Goal: Transaction & Acquisition: Purchase product/service

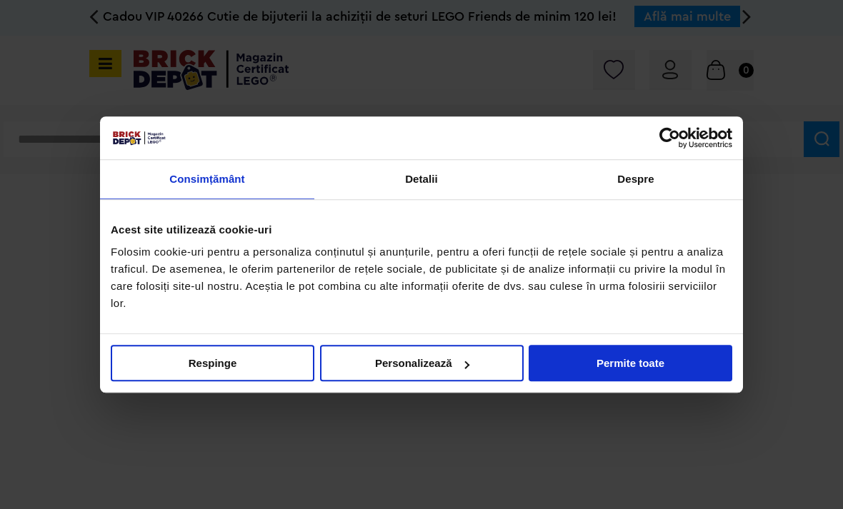
click at [673, 79] on div at bounding box center [421, 254] width 843 height 509
click at [622, 363] on button "Permite toate" at bounding box center [630, 363] width 204 height 36
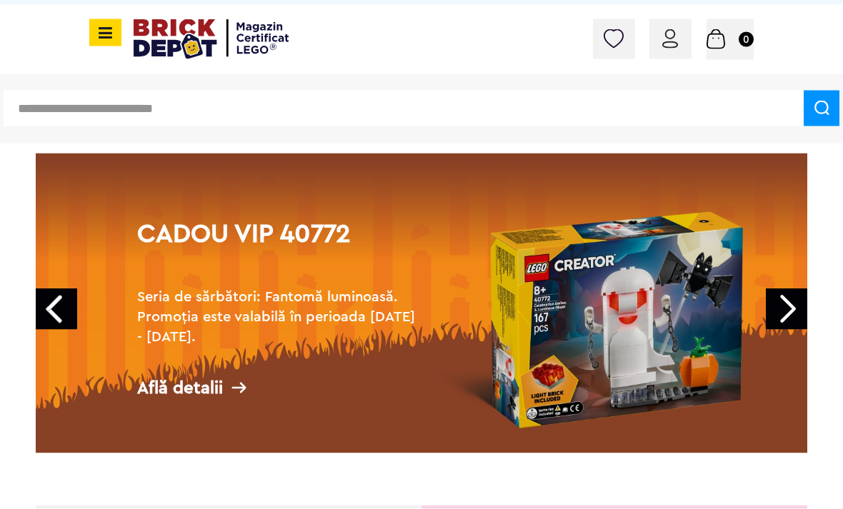
scroll to position [31, 0]
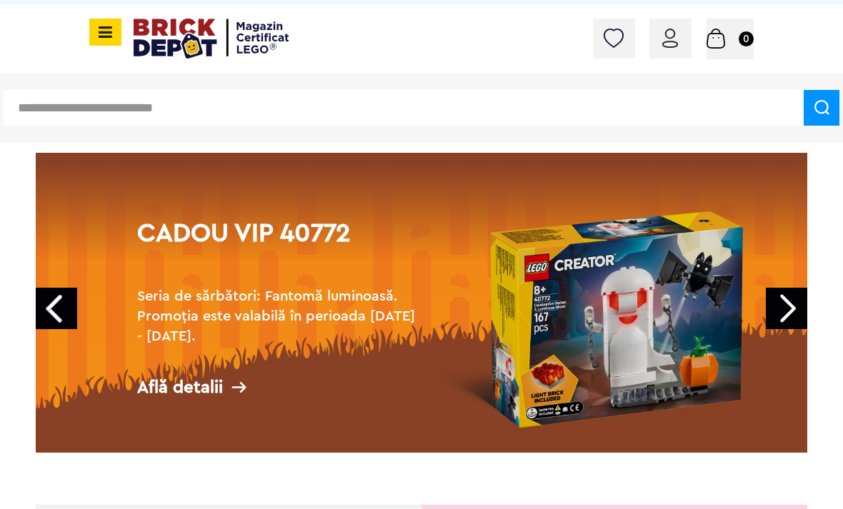
click at [795, 303] on link "Next" at bounding box center [785, 308] width 41 height 41
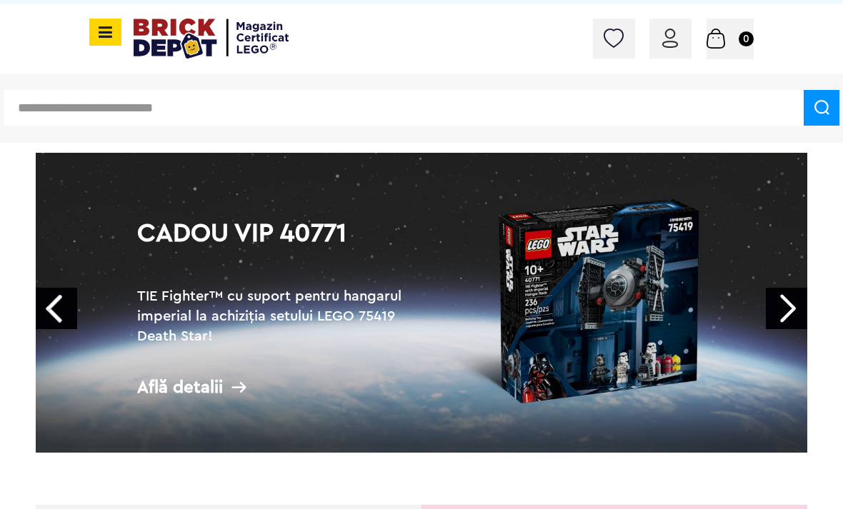
click at [805, 286] on link "Cadou VIP 40771 TIE Fighter™ cu suport pentru hangarul imperial la achiziția se…" at bounding box center [421, 303] width 771 height 300
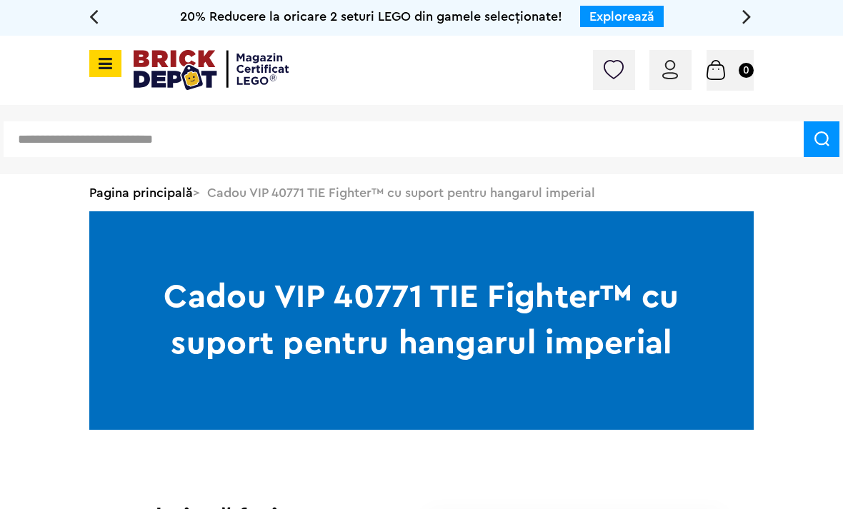
click at [658, 64] on div "Conectare" at bounding box center [670, 70] width 42 height 40
click at [663, 65] on img at bounding box center [670, 69] width 16 height 19
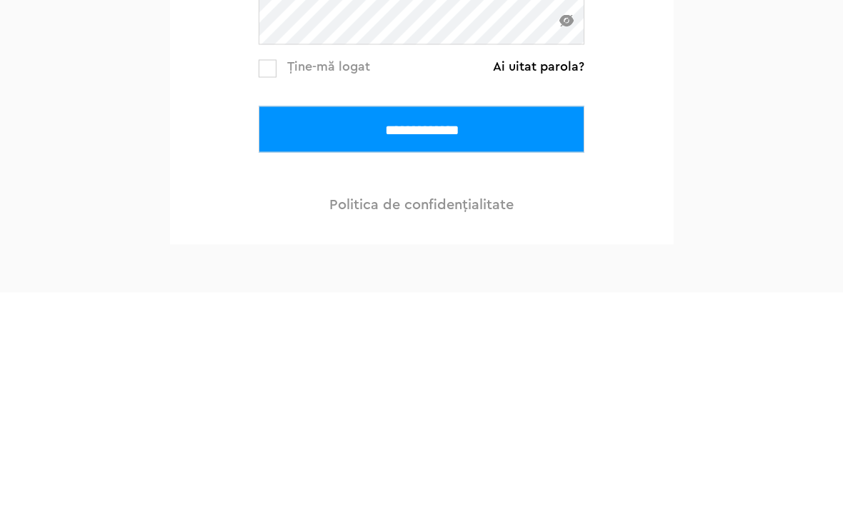
scroll to position [266, 0]
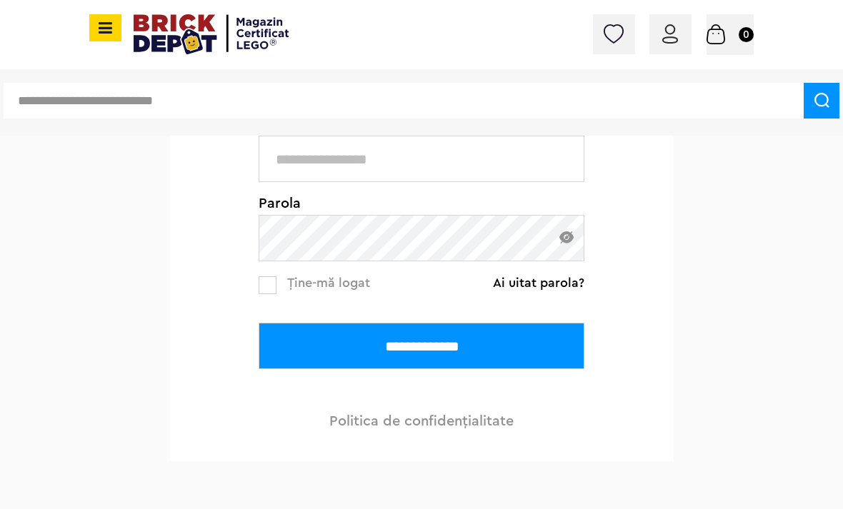
click at [498, 171] on input "text" at bounding box center [421, 159] width 326 height 46
click at [464, 154] on input "text" at bounding box center [421, 159] width 326 height 46
click at [491, 157] on input "text" at bounding box center [421, 159] width 326 height 46
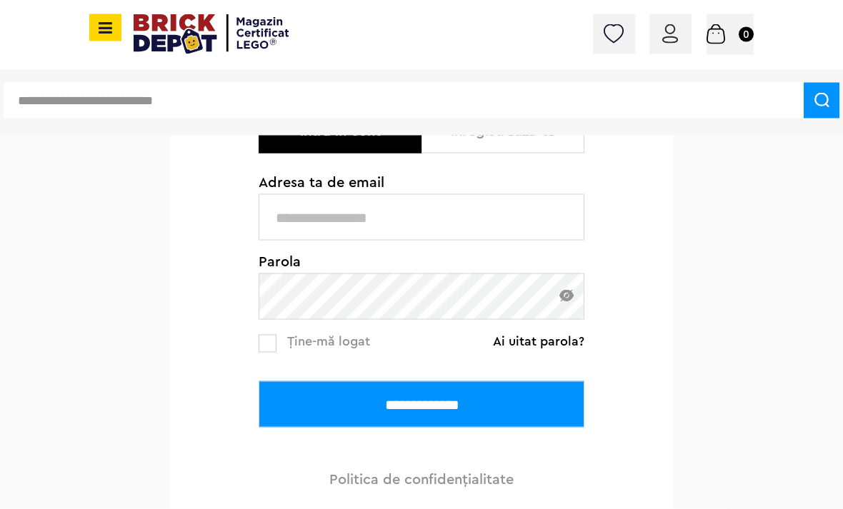
scroll to position [206, 0]
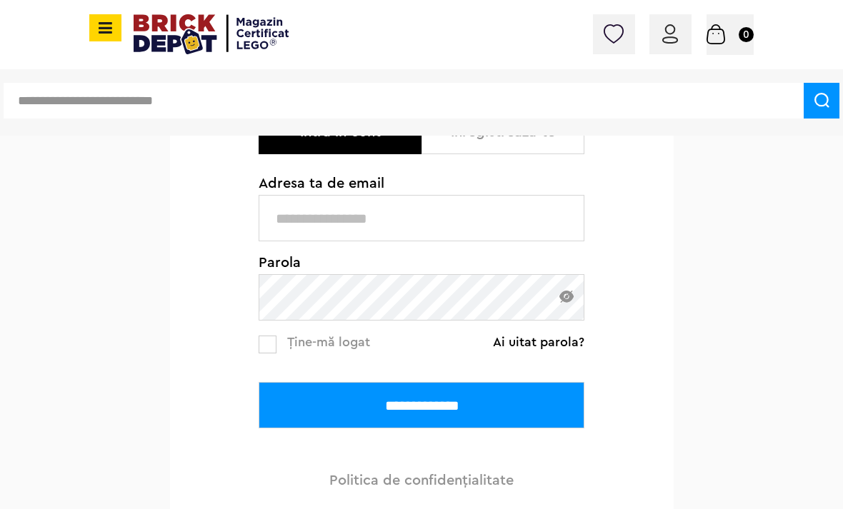
click at [499, 226] on input "text" at bounding box center [421, 218] width 326 height 46
click at [509, 216] on input "text" at bounding box center [421, 218] width 326 height 46
click at [513, 214] on input "text" at bounding box center [421, 218] width 326 height 46
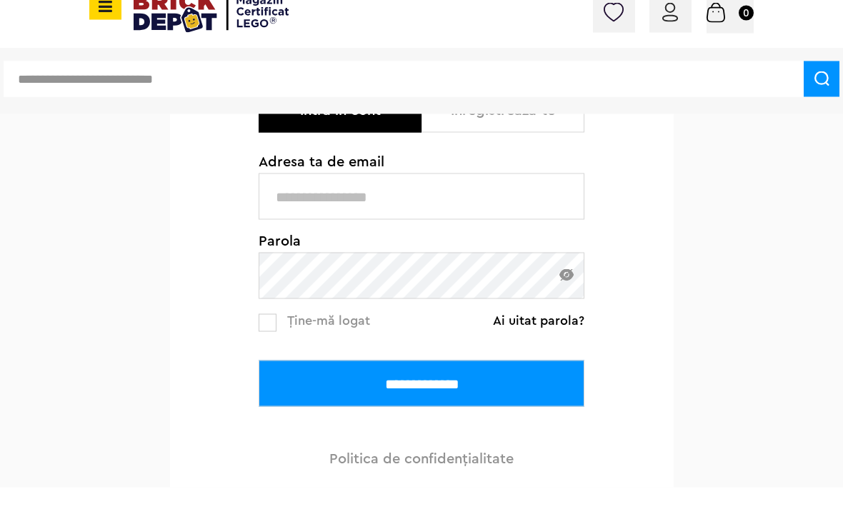
click at [485, 206] on input "text" at bounding box center [421, 218] width 326 height 46
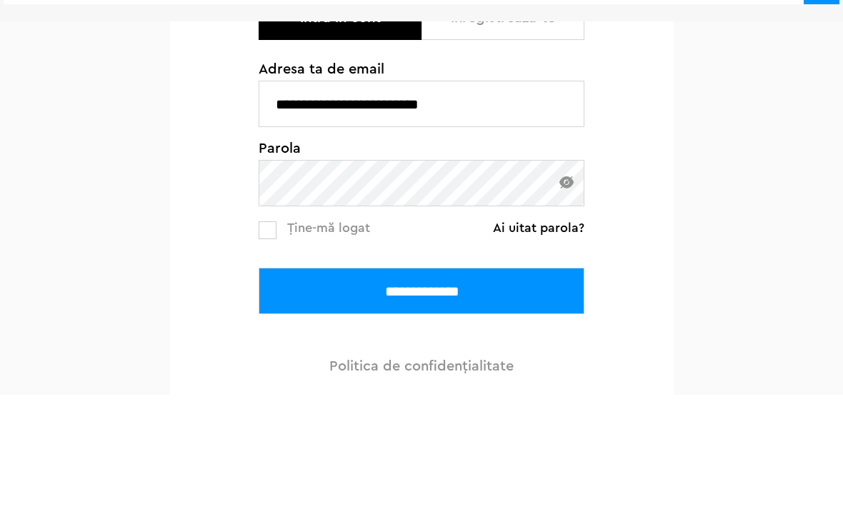
type input "**********"
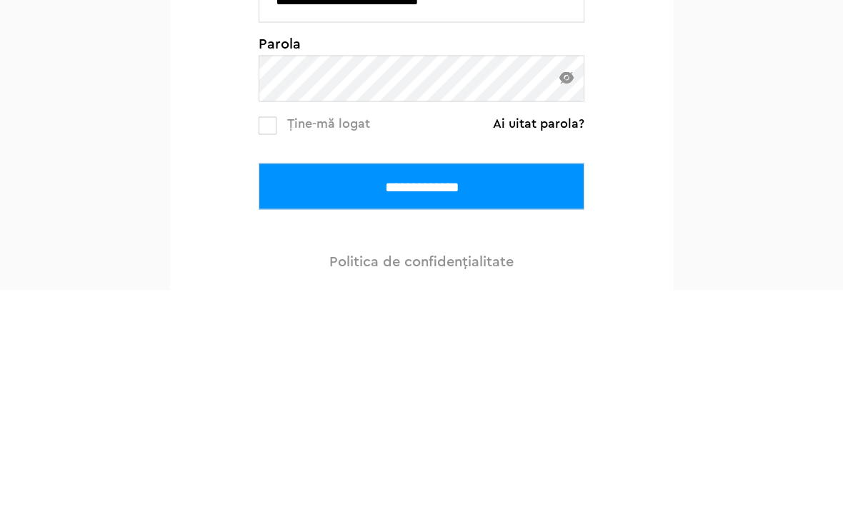
click at [543, 382] on input "**********" at bounding box center [421, 405] width 326 height 46
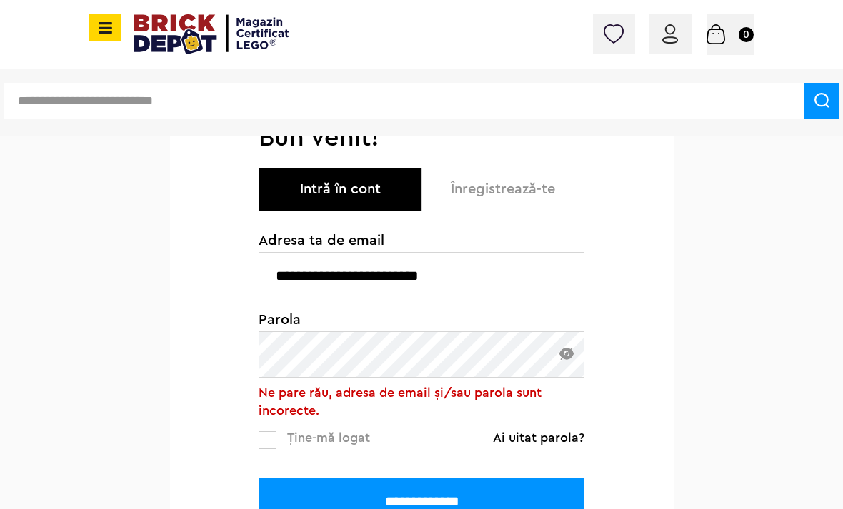
scroll to position [154, 0]
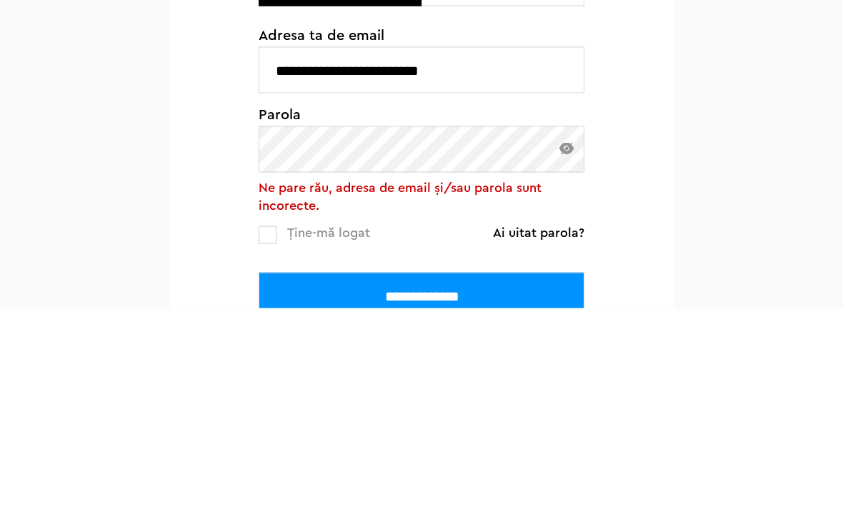
click at [561, 343] on img at bounding box center [566, 349] width 14 height 12
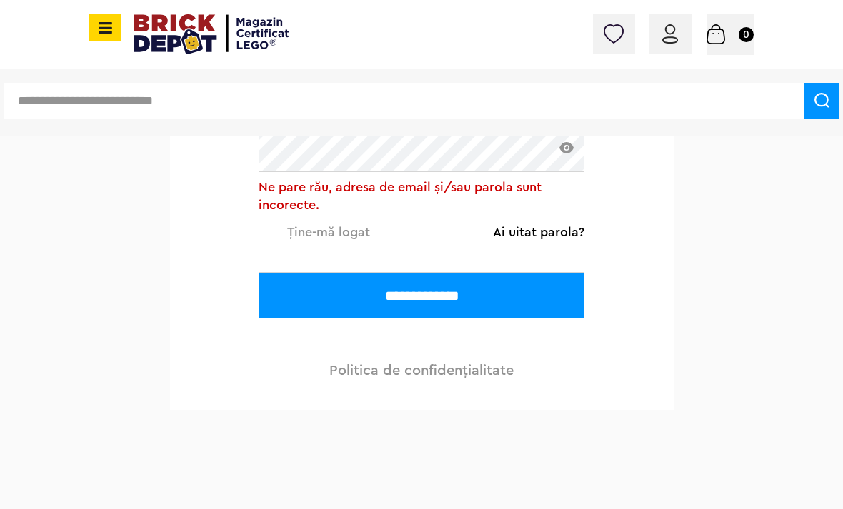
scroll to position [354, 0]
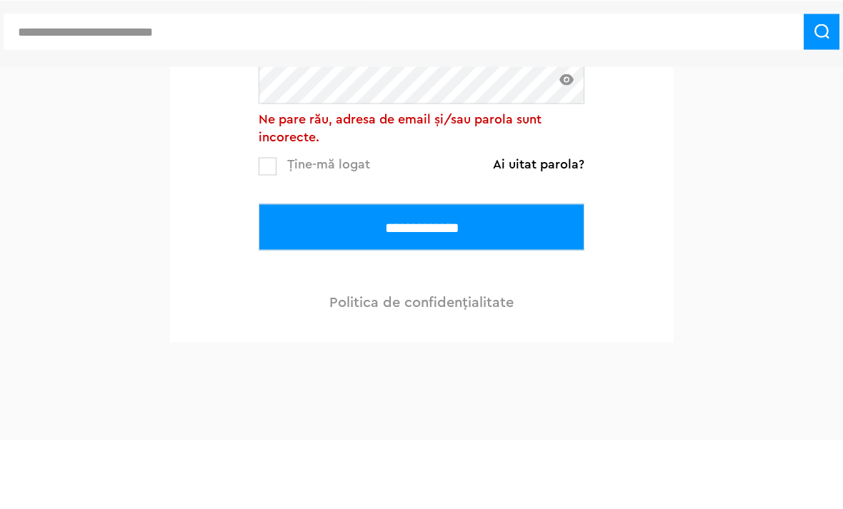
click at [556, 273] on input "**********" at bounding box center [421, 296] width 326 height 46
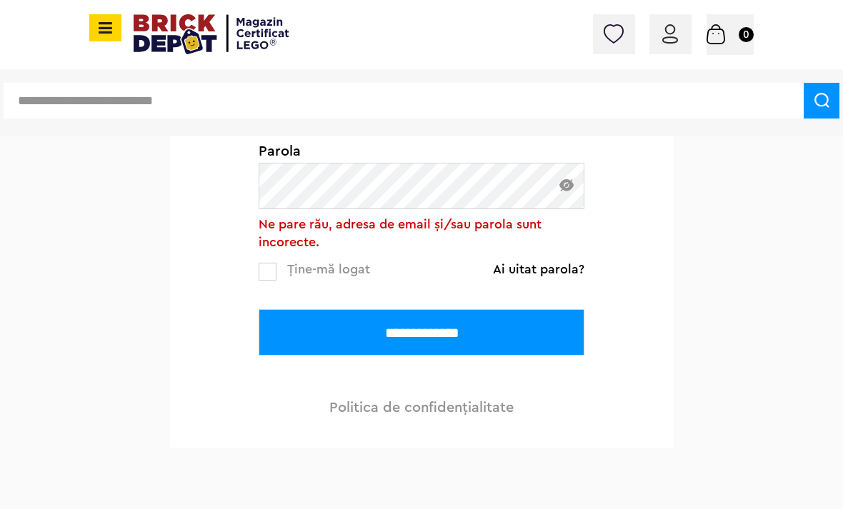
scroll to position [317, 0]
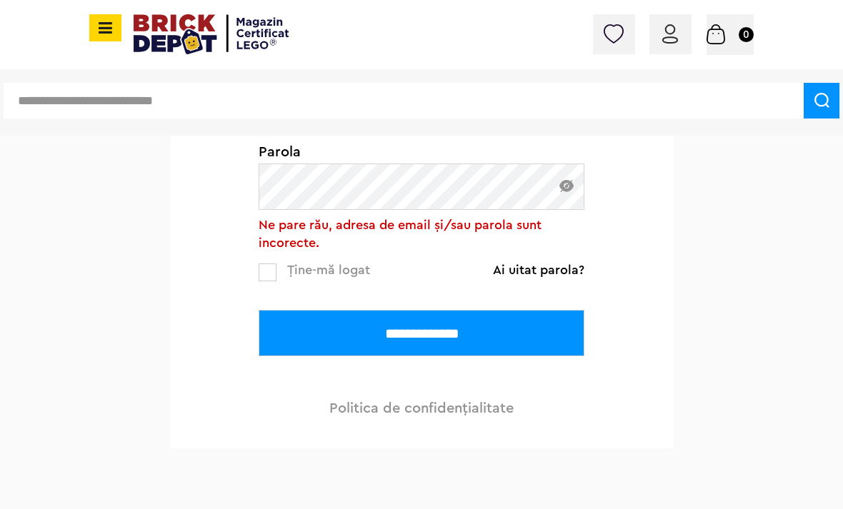
type input "**********"
click at [421, 332] on input "**********" at bounding box center [421, 333] width 326 height 46
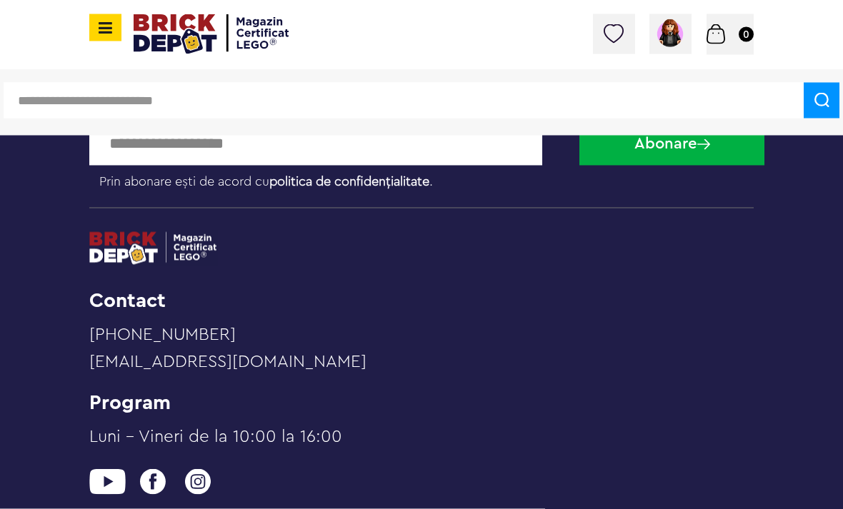
scroll to position [484, 0]
click at [116, 20] on span at bounding box center [105, 27] width 32 height 27
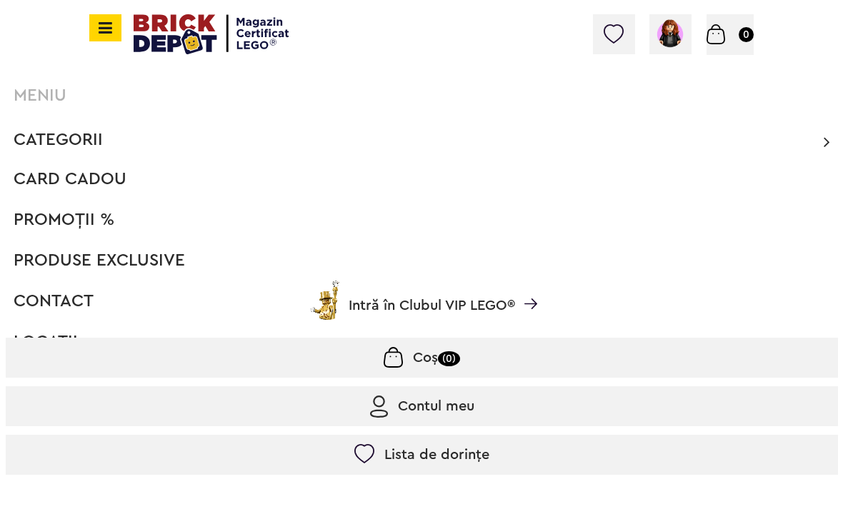
click at [90, 216] on span "PROMOȚII %" at bounding box center [64, 219] width 101 height 17
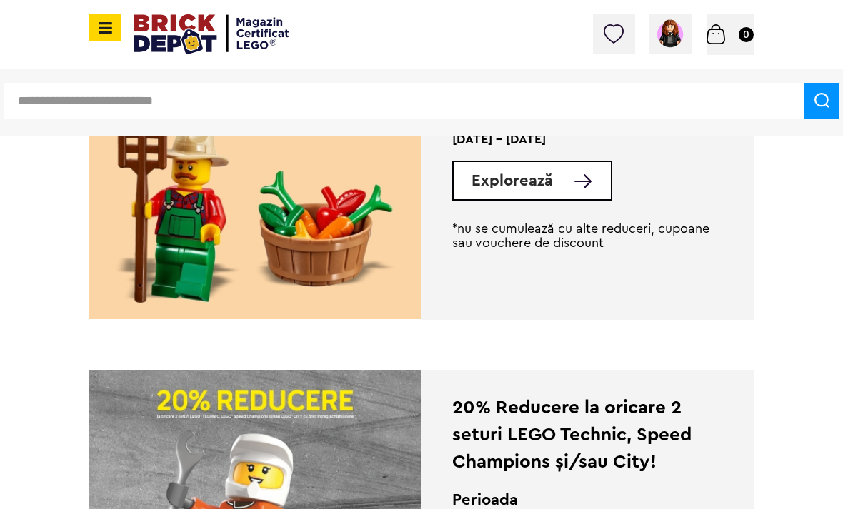
scroll to position [431, 0]
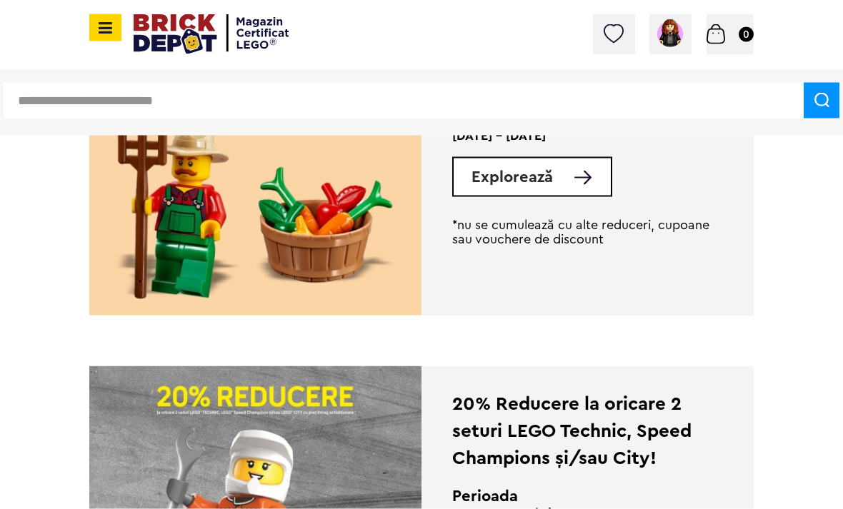
click at [596, 174] on link "Explorează" at bounding box center [540, 177] width 139 height 16
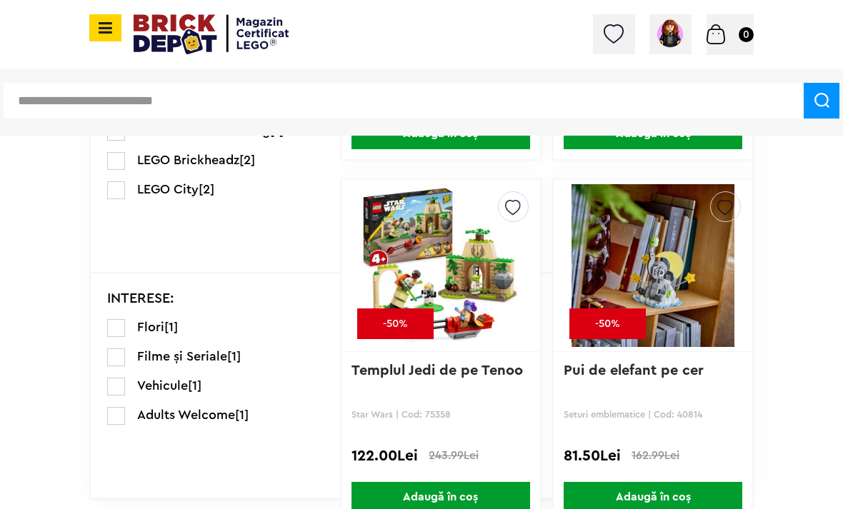
scroll to position [1124, 0]
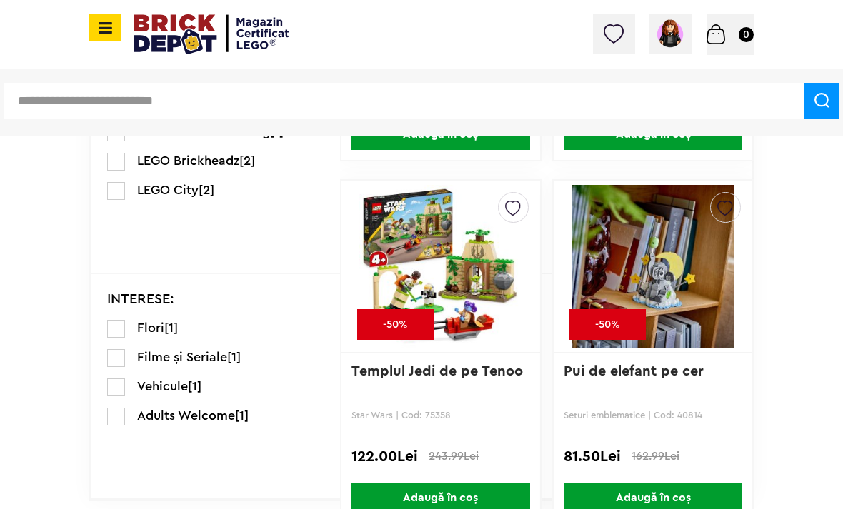
click at [688, 255] on img at bounding box center [652, 266] width 163 height 200
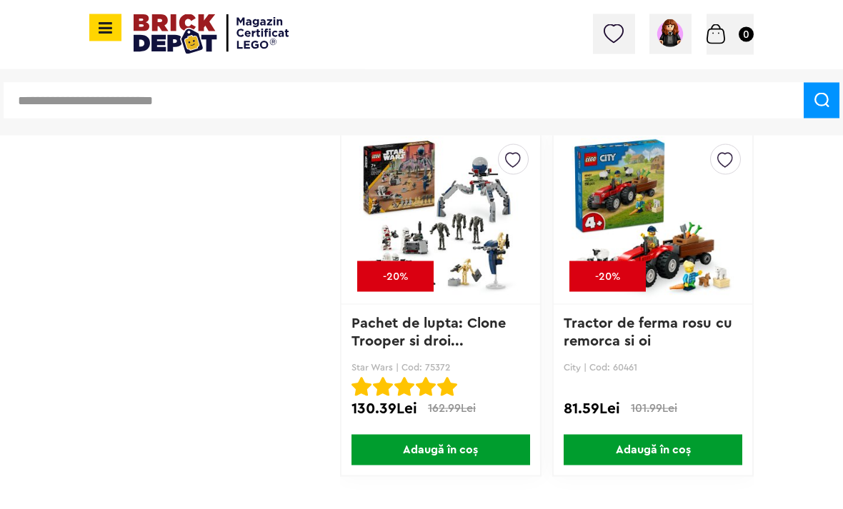
scroll to position [8342, 0]
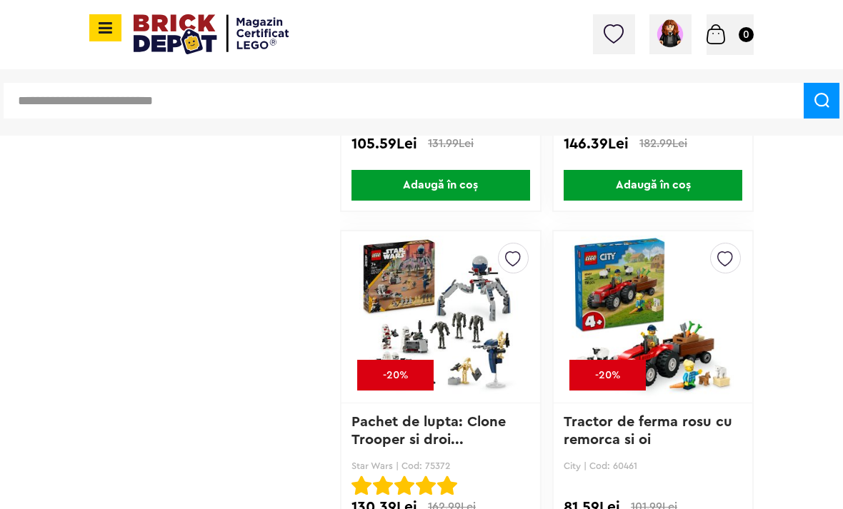
click at [108, 30] on icon at bounding box center [103, 28] width 18 height 16
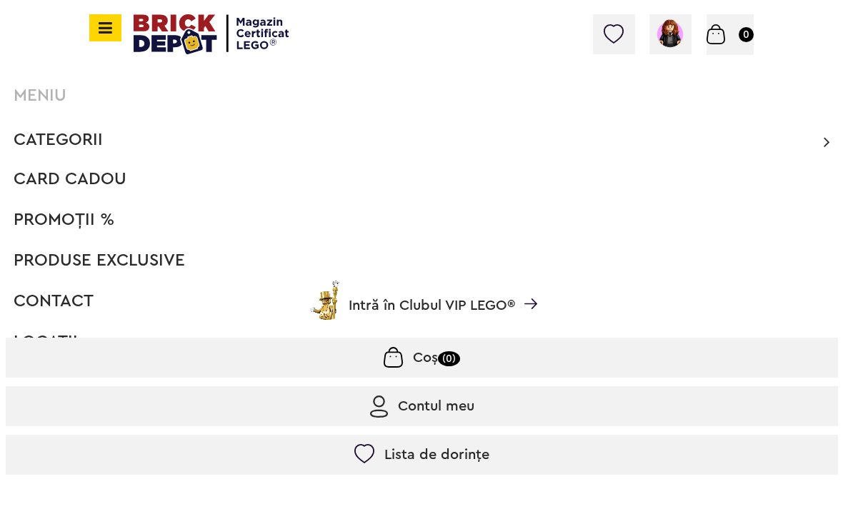
click at [100, 136] on span "Categorii" at bounding box center [58, 139] width 89 height 17
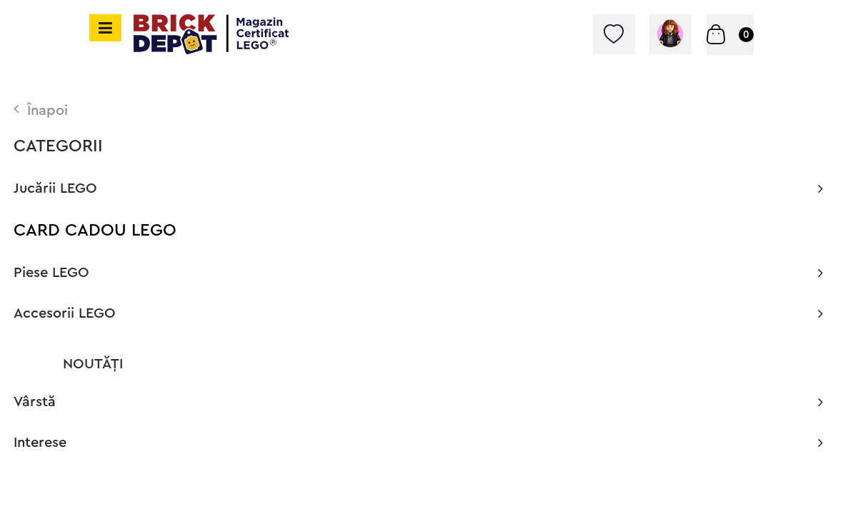
click at [37, 111] on div "Înapoi" at bounding box center [418, 111] width 809 height 14
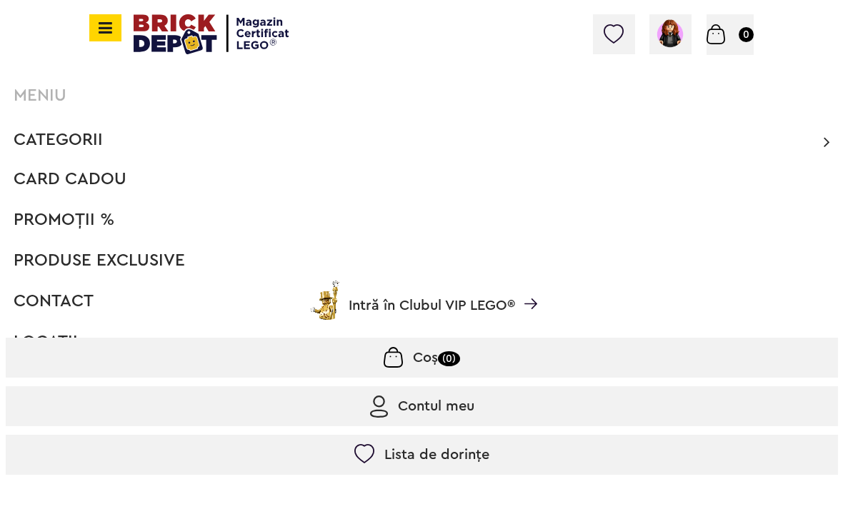
click at [87, 224] on span "PROMOȚII %" at bounding box center [64, 219] width 101 height 17
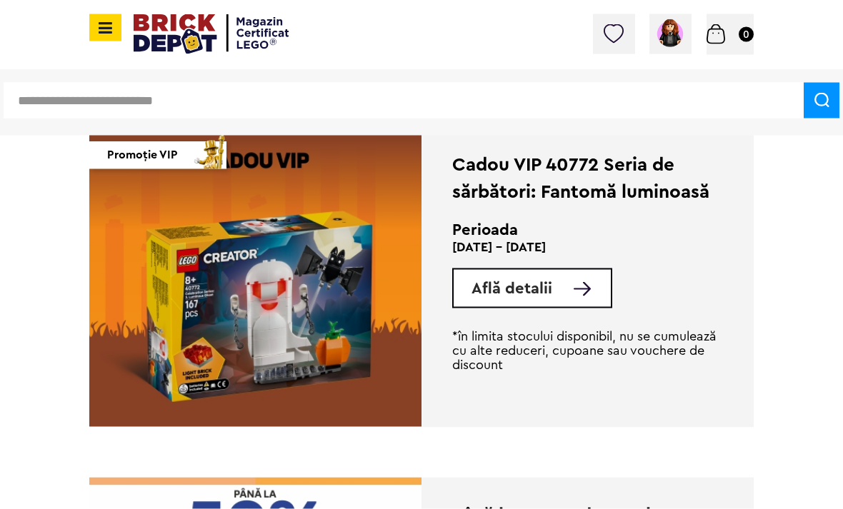
scroll to position [2063, 0]
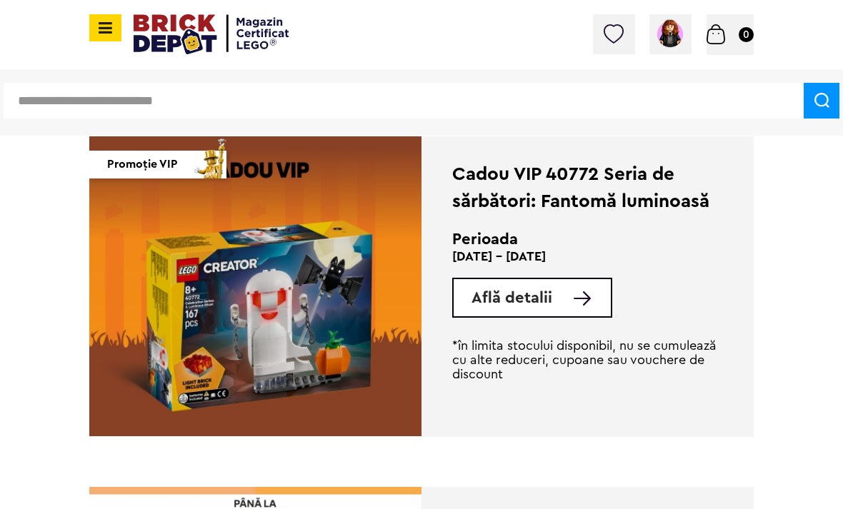
click at [582, 303] on img at bounding box center [581, 298] width 17 height 14
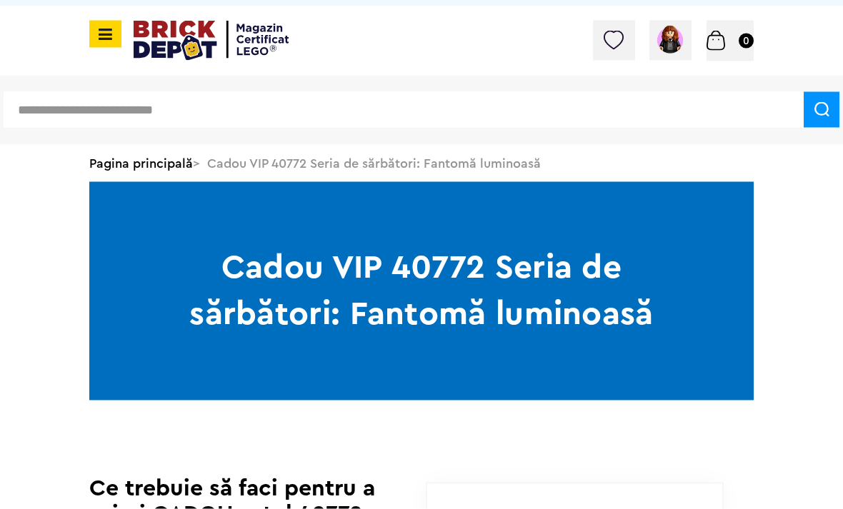
click at [104, 44] on span at bounding box center [105, 34] width 32 height 27
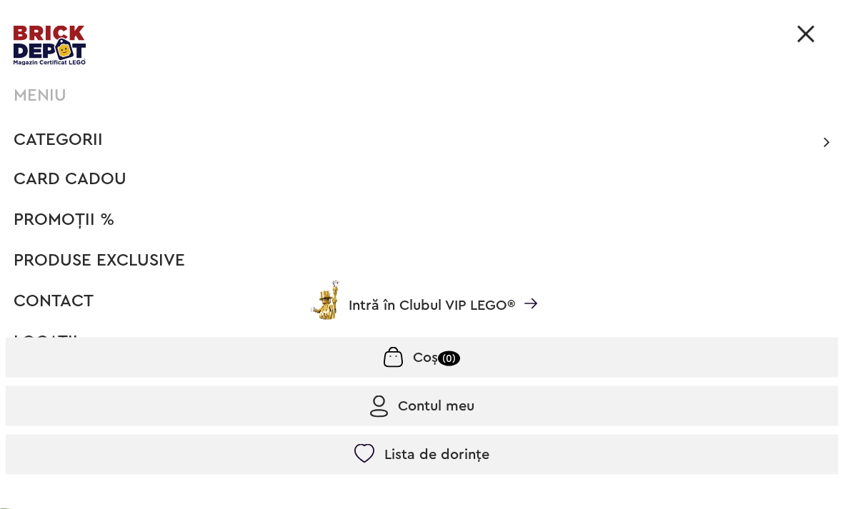
scroll to position [30, 0]
click at [84, 147] on span "Categorii" at bounding box center [58, 139] width 89 height 17
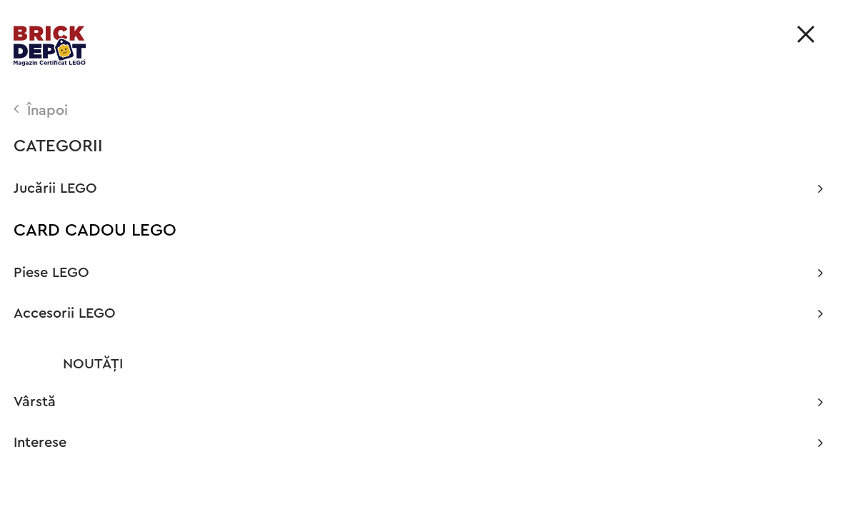
click at [40, 183] on span "Jucării LEGO" at bounding box center [56, 188] width 84 height 14
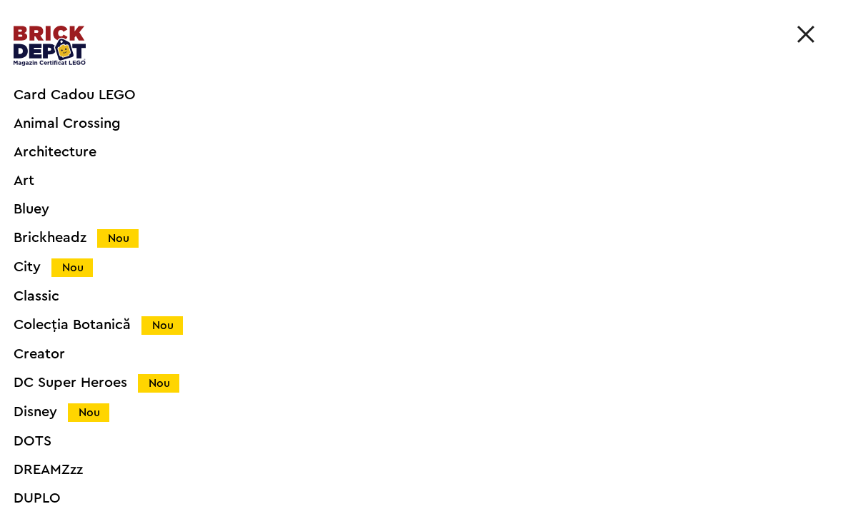
scroll to position [95, 0]
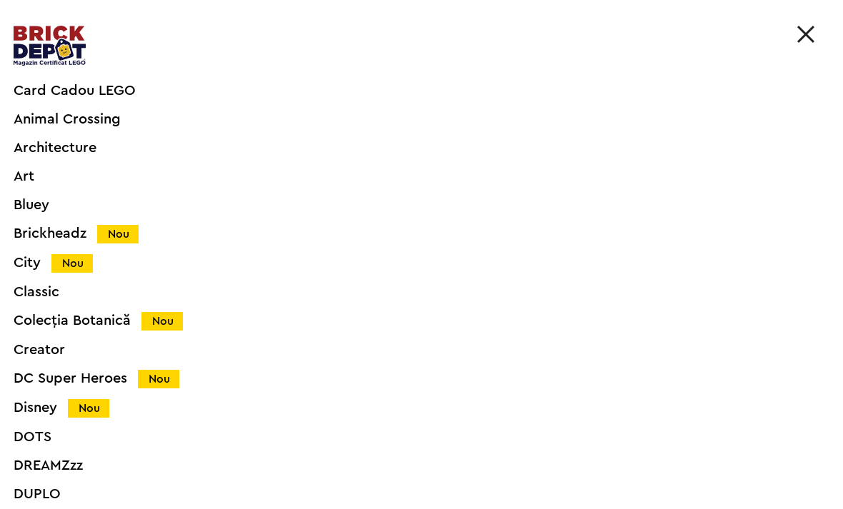
click at [130, 321] on div "Colecția Botanică Nou" at bounding box center [401, 320] width 775 height 15
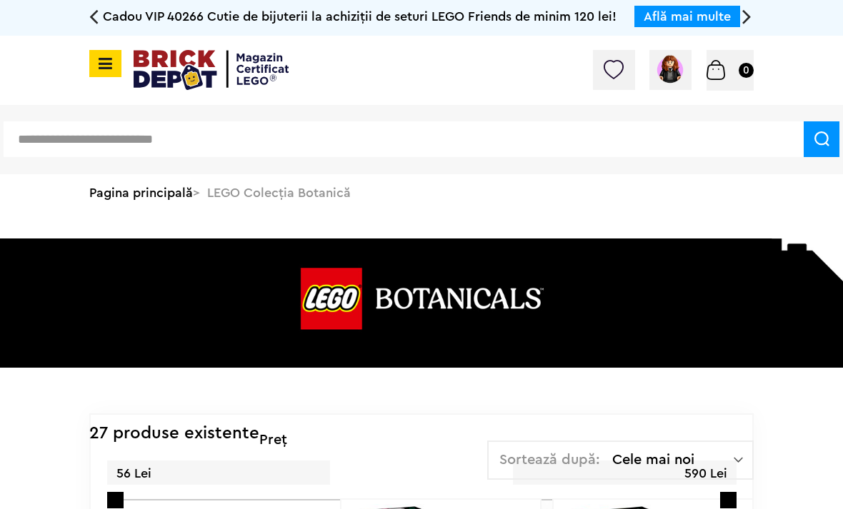
click at [106, 66] on icon at bounding box center [103, 64] width 18 height 16
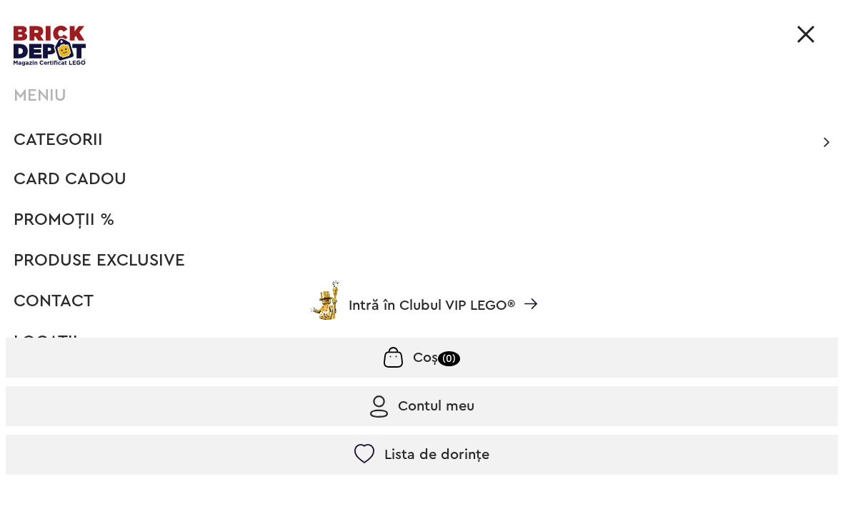
click at [88, 141] on span "Categorii" at bounding box center [58, 139] width 89 height 17
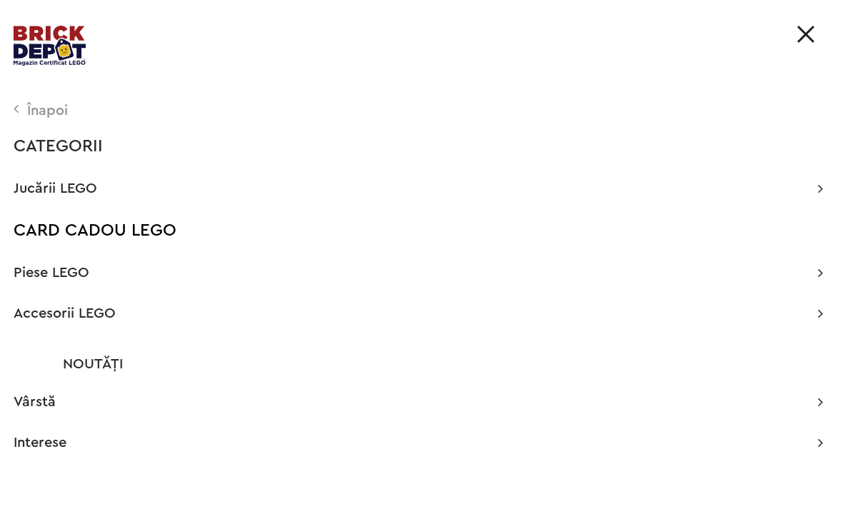
click at [89, 183] on span "Jucării LEGO" at bounding box center [56, 188] width 84 height 14
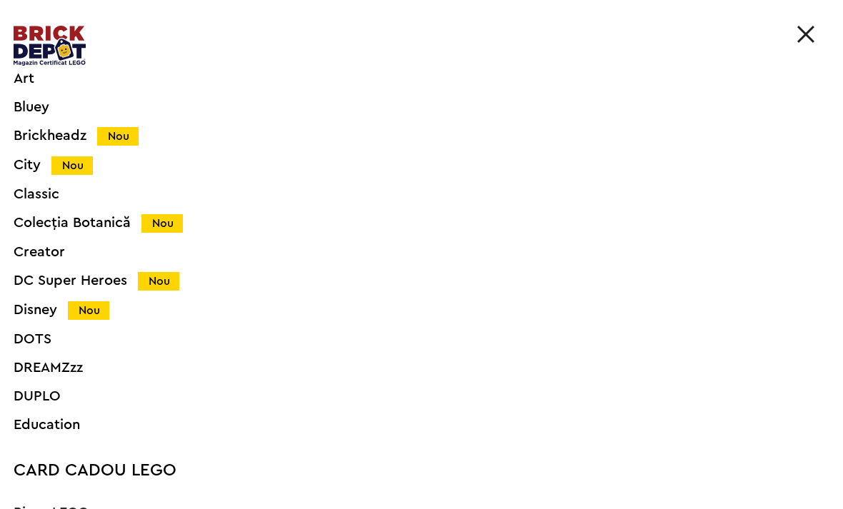
scroll to position [194, 0]
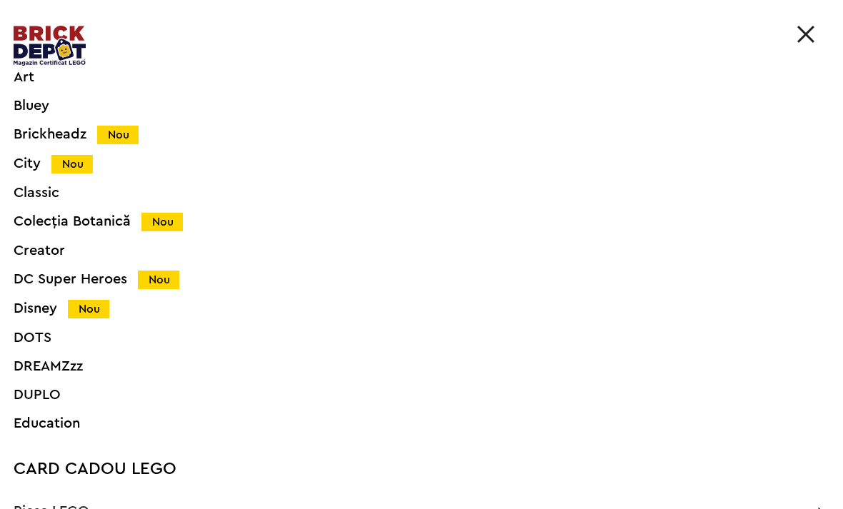
click at [64, 313] on div "Disney Nou" at bounding box center [401, 308] width 775 height 15
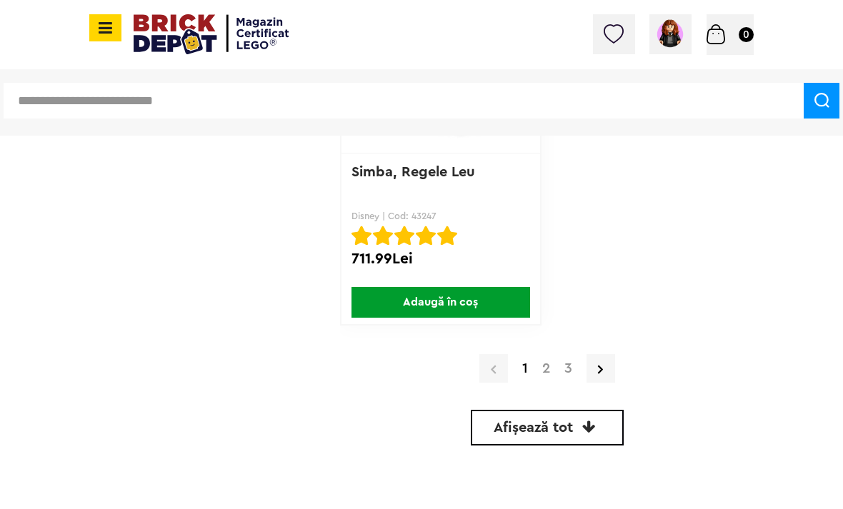
scroll to position [5275, 0]
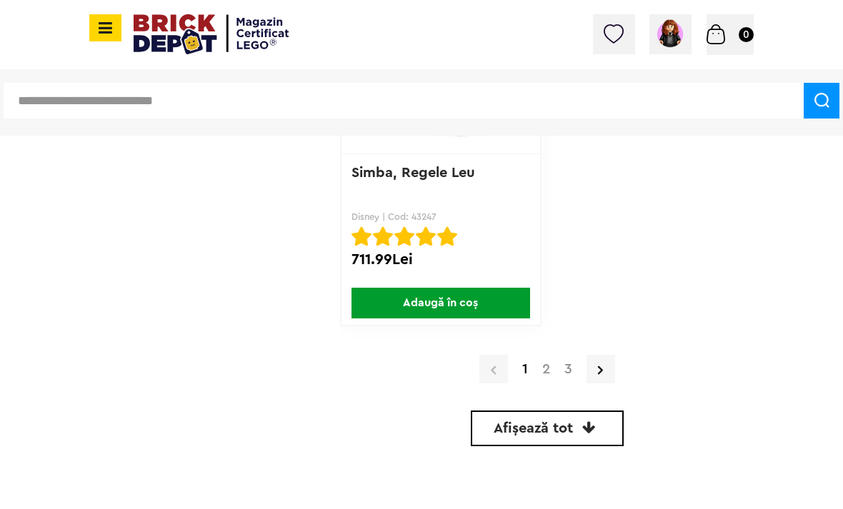
click at [565, 362] on link "3" at bounding box center [568, 369] width 22 height 14
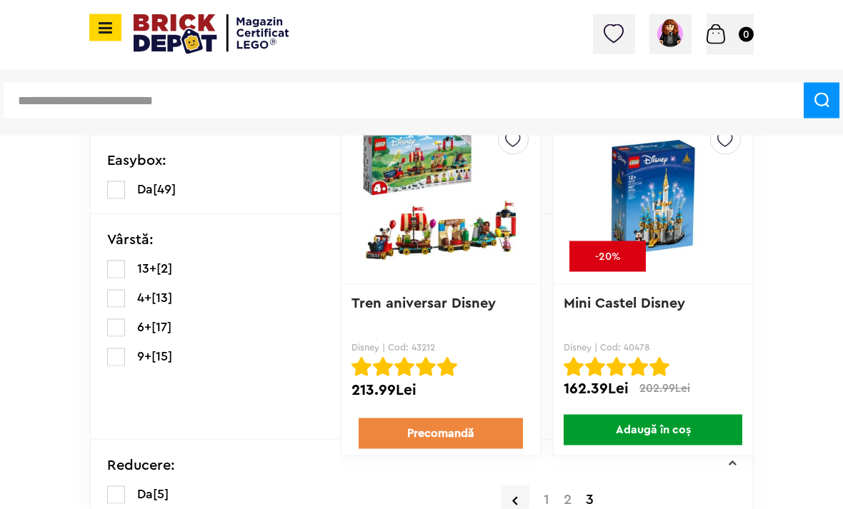
scroll to position [421, 0]
click at [583, 490] on div "1 2 3" at bounding box center [546, 499] width 413 height 37
click at [572, 506] on link "2" at bounding box center [567, 499] width 22 height 14
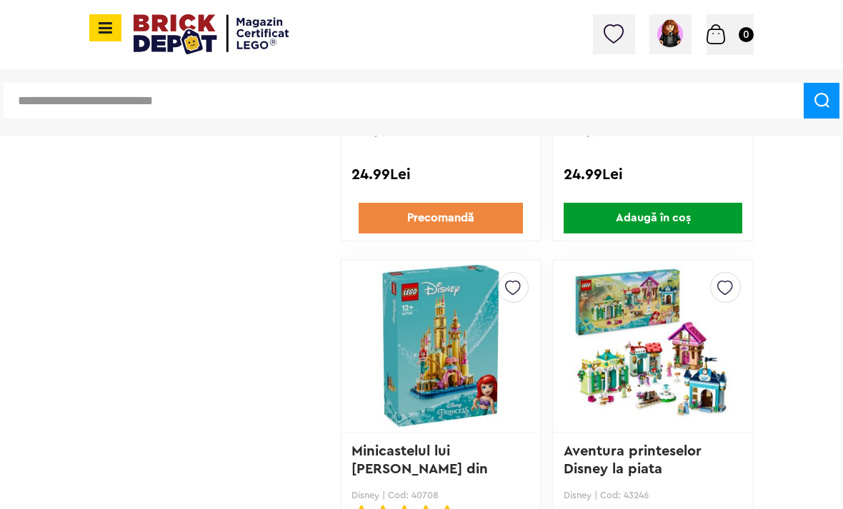
scroll to position [3146, 0]
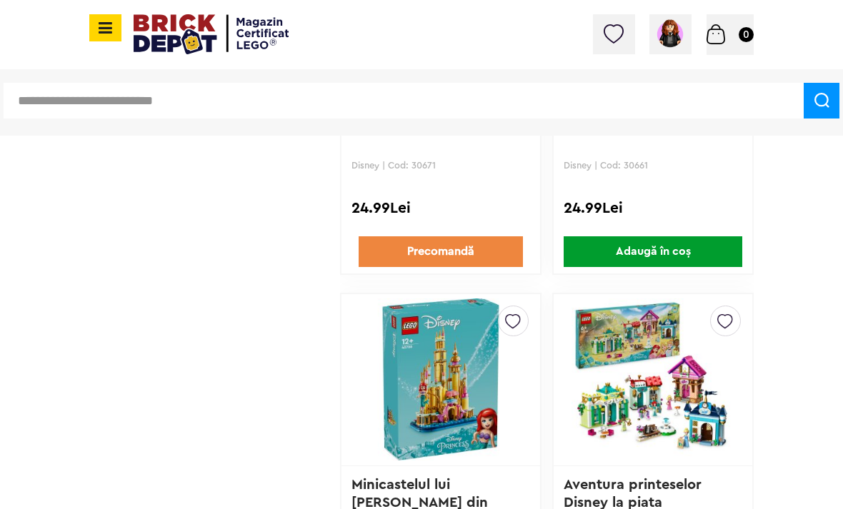
click at [119, 26] on span at bounding box center [105, 27] width 32 height 27
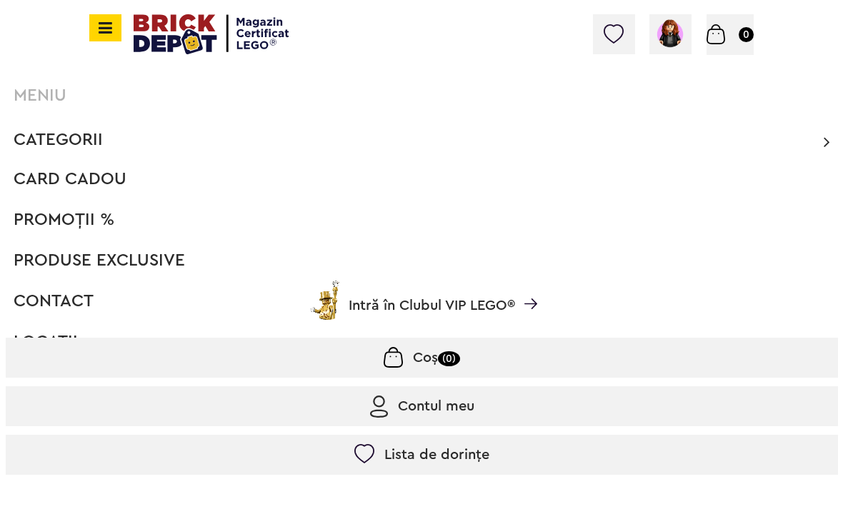
click at [149, 279] on ul "Categorii Înapoi CATEGORII Jucării LEGO Card Cadou LEGO Animal Crossing Archite…" at bounding box center [422, 242] width 832 height 232
click at [179, 257] on span "Produse exclusive" at bounding box center [99, 260] width 171 height 17
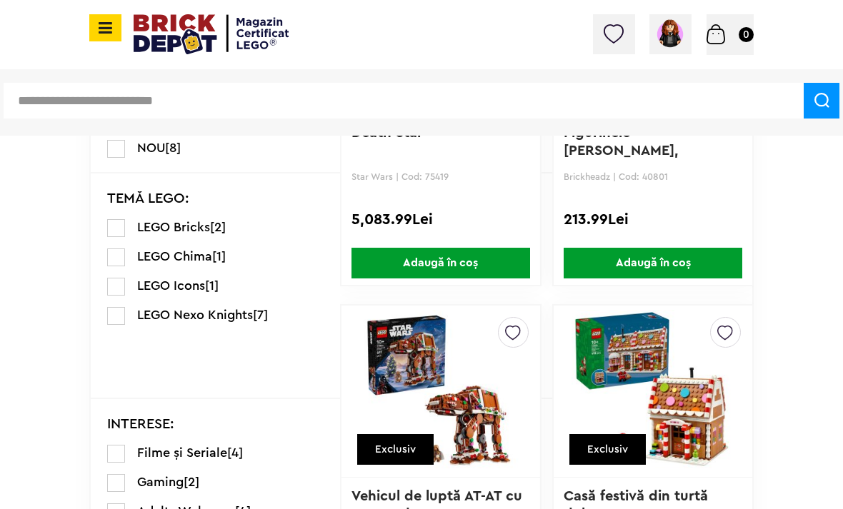
scroll to position [763, 0]
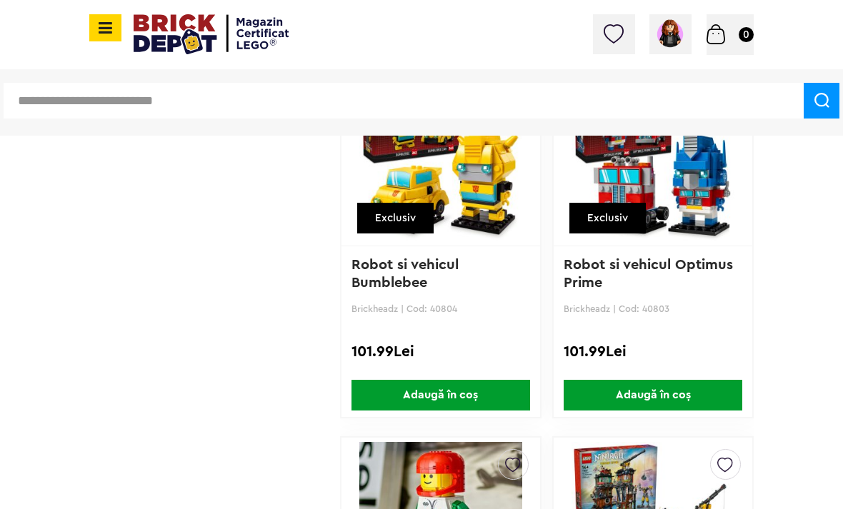
scroll to position [5264, 0]
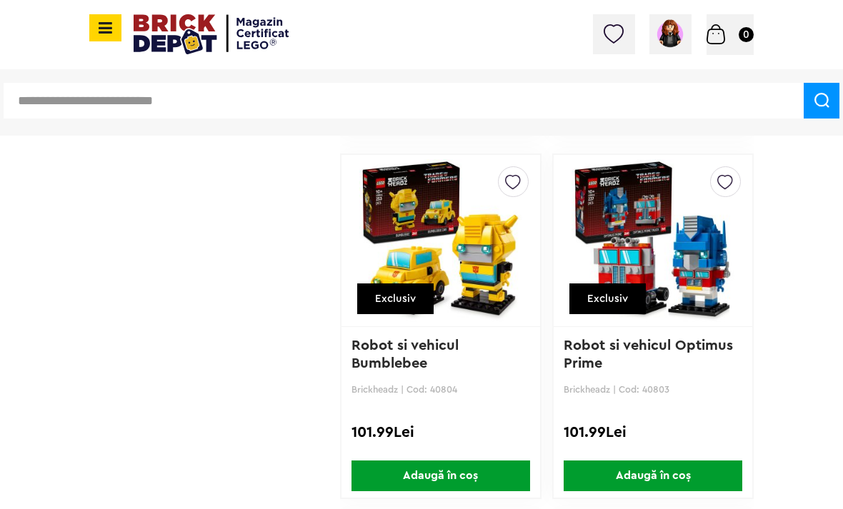
click at [111, 35] on icon at bounding box center [103, 28] width 18 height 16
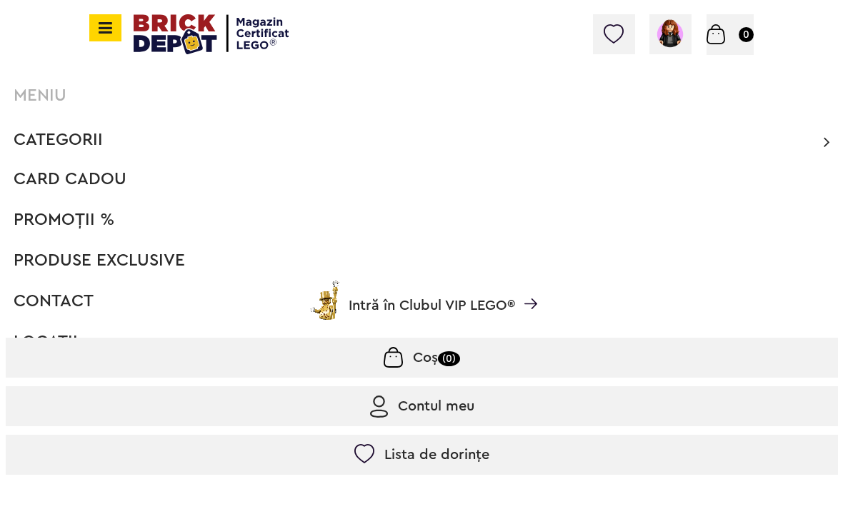
click at [89, 136] on span "Categorii" at bounding box center [58, 139] width 89 height 17
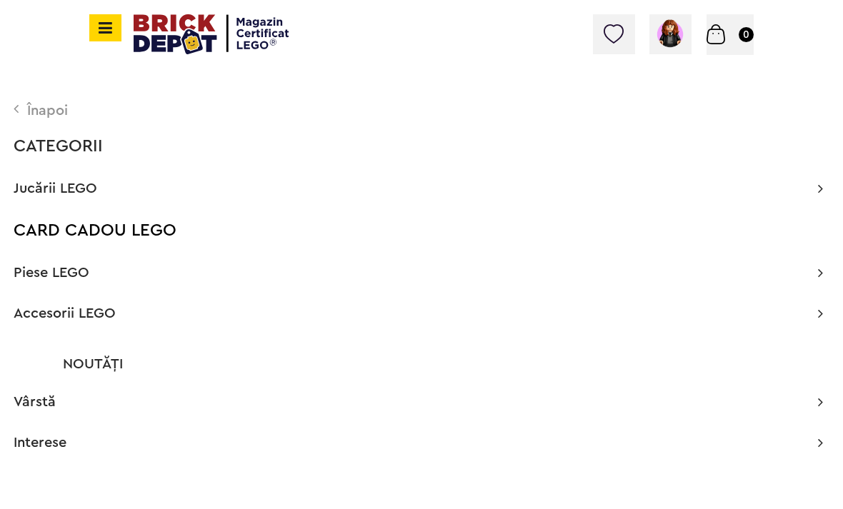
click at [89, 184] on span "Jucării LEGO" at bounding box center [56, 188] width 84 height 14
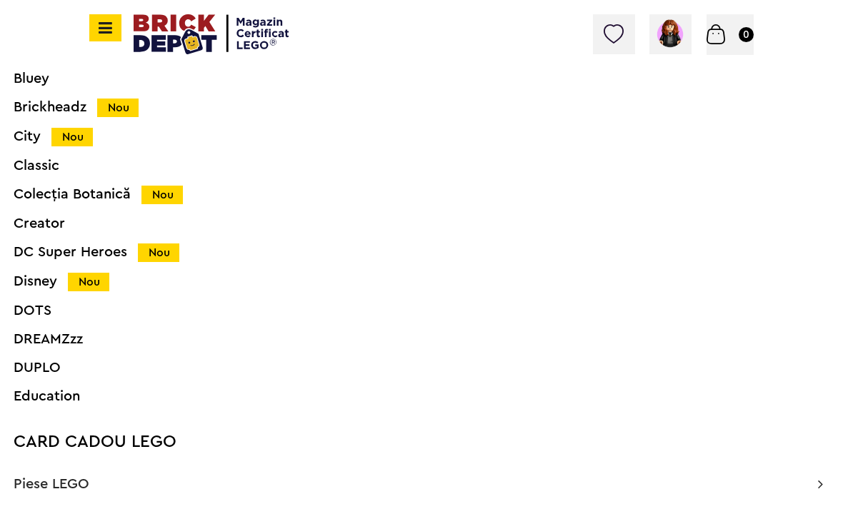
scroll to position [226, 0]
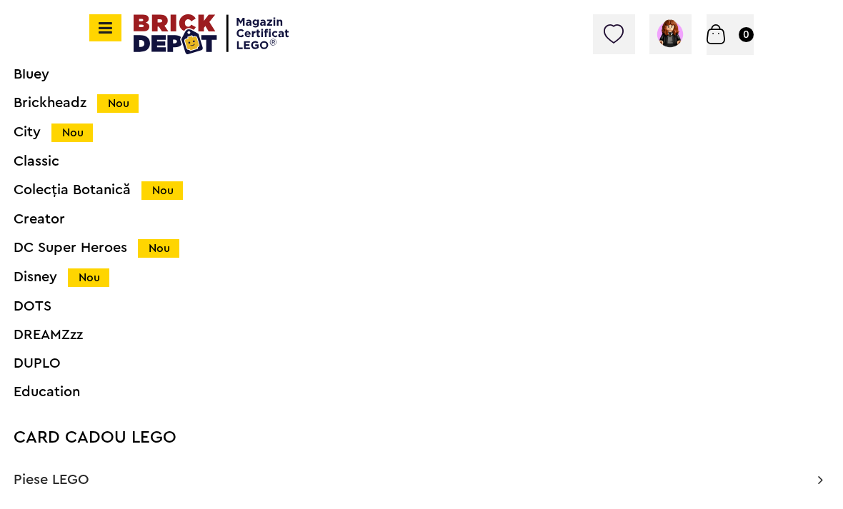
click at [54, 214] on div "Creator" at bounding box center [401, 219] width 775 height 14
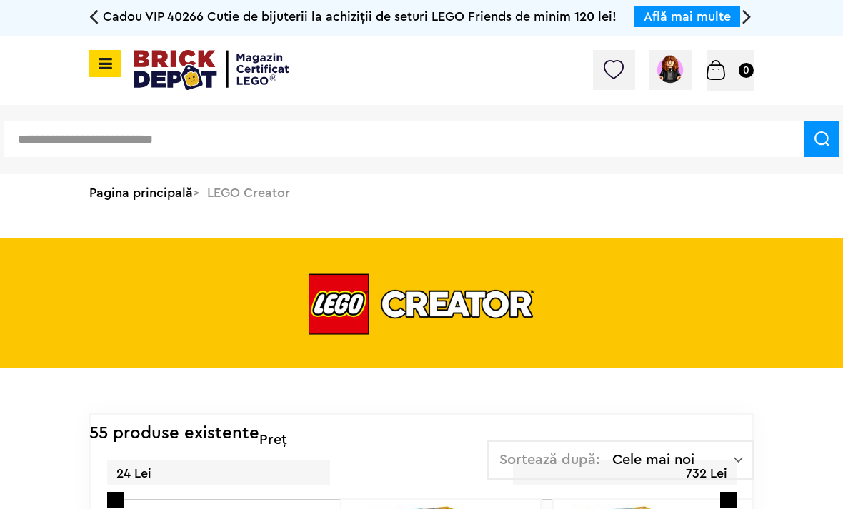
click at [514, 129] on input "text" at bounding box center [404, 139] width 800 height 36
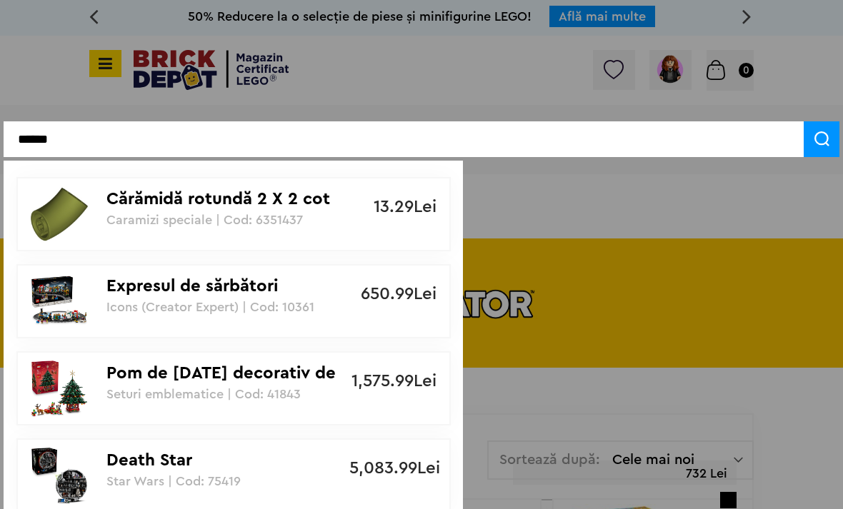
type input "******"
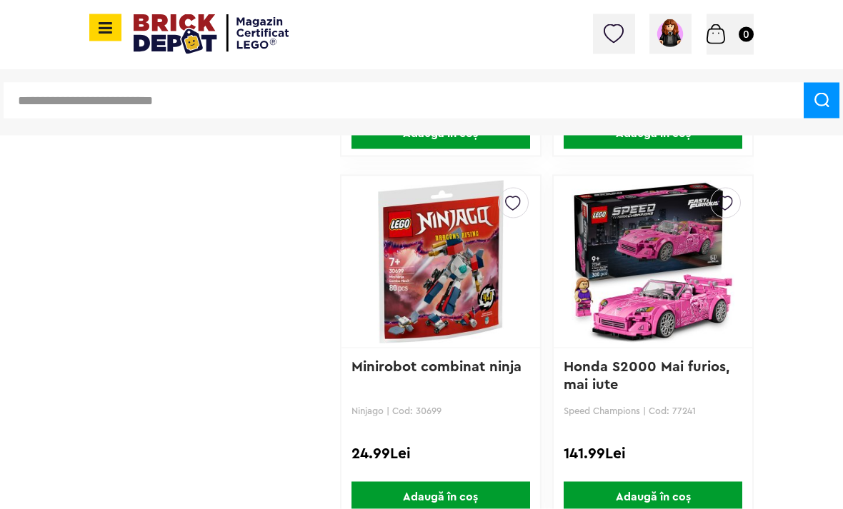
scroll to position [4195, 0]
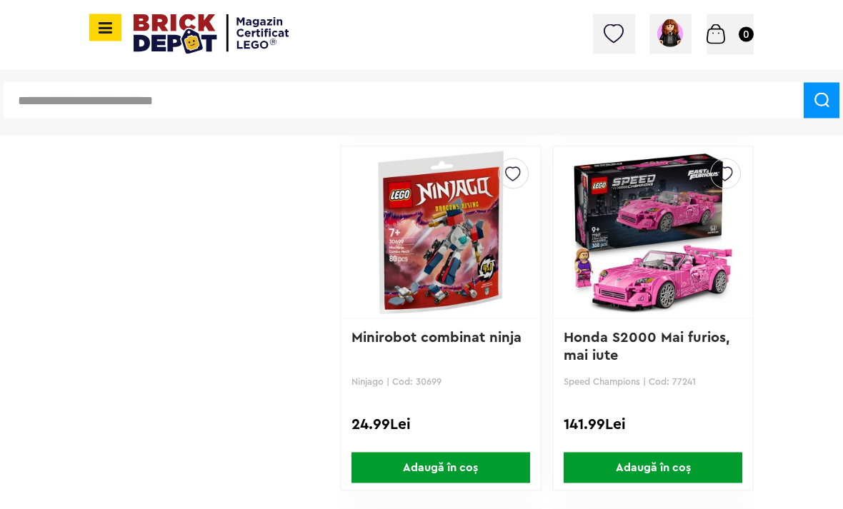
click at [691, 238] on img at bounding box center [652, 233] width 163 height 200
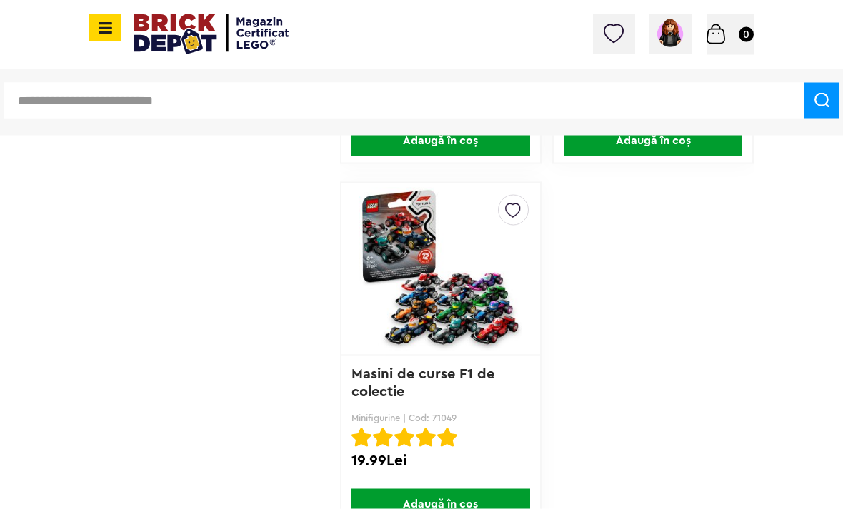
scroll to position [4886, 0]
